Goal: Information Seeking & Learning: Learn about a topic

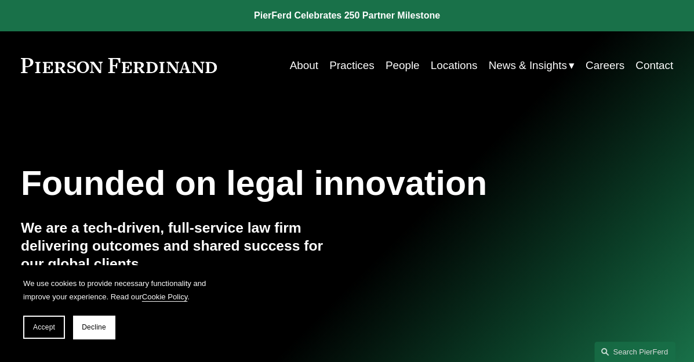
click at [354, 66] on link "Practices" at bounding box center [351, 66] width 45 height 22
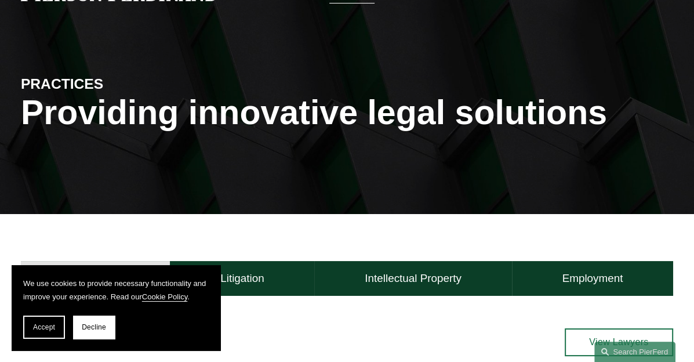
scroll to position [75, 0]
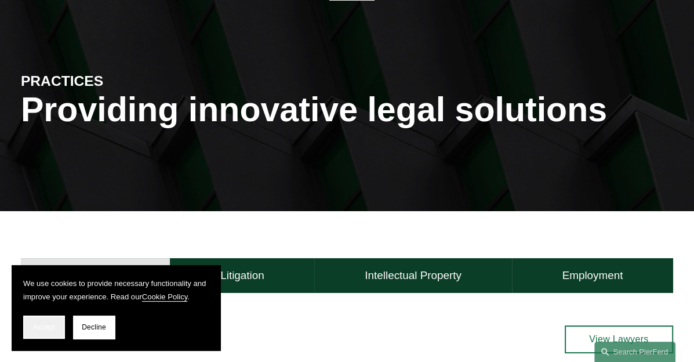
click at [49, 329] on span "Accept" at bounding box center [44, 327] width 22 height 8
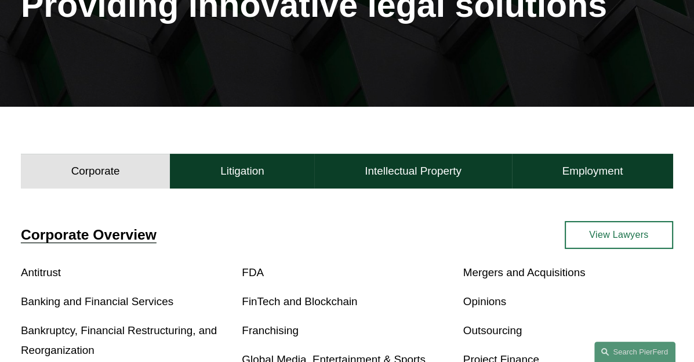
scroll to position [180, 0]
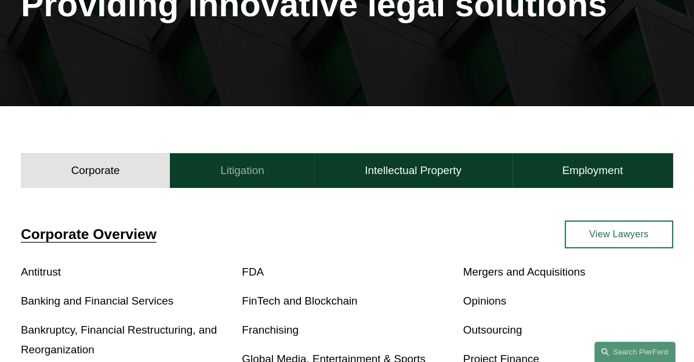
click at [246, 164] on h4 "Litigation" at bounding box center [242, 171] width 44 height 14
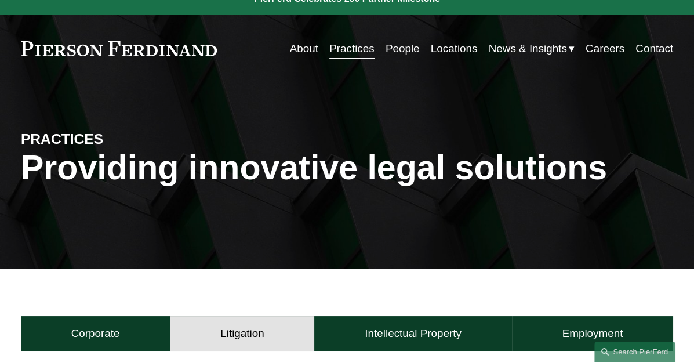
scroll to position [0, 0]
